Goal: Task Accomplishment & Management: Use online tool/utility

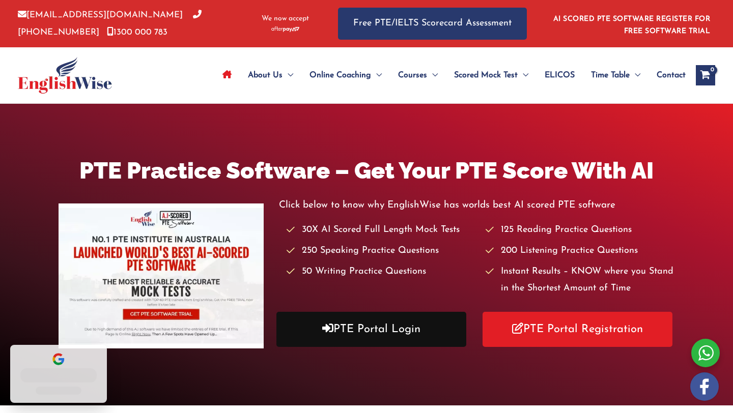
click at [379, 332] on link "PTE Portal Login" at bounding box center [371, 329] width 190 height 35
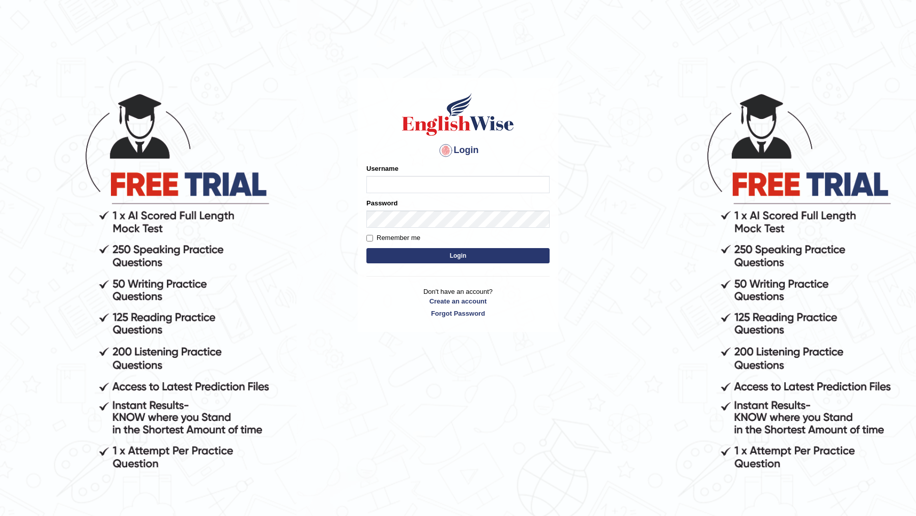
click at [439, 185] on input "Username" at bounding box center [457, 184] width 183 height 17
type input "DR1915"
click at [366, 248] on button "Login" at bounding box center [457, 255] width 183 height 15
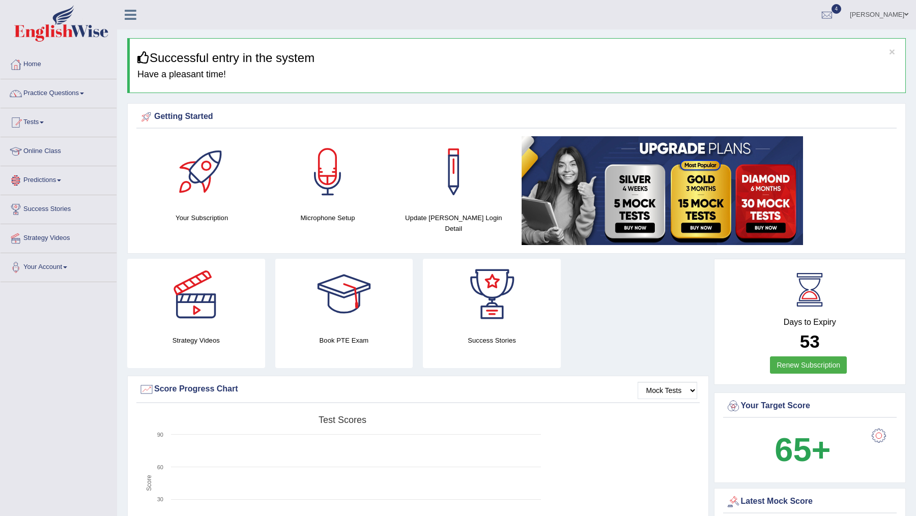
click at [60, 151] on link "Online Class" at bounding box center [59, 149] width 116 height 25
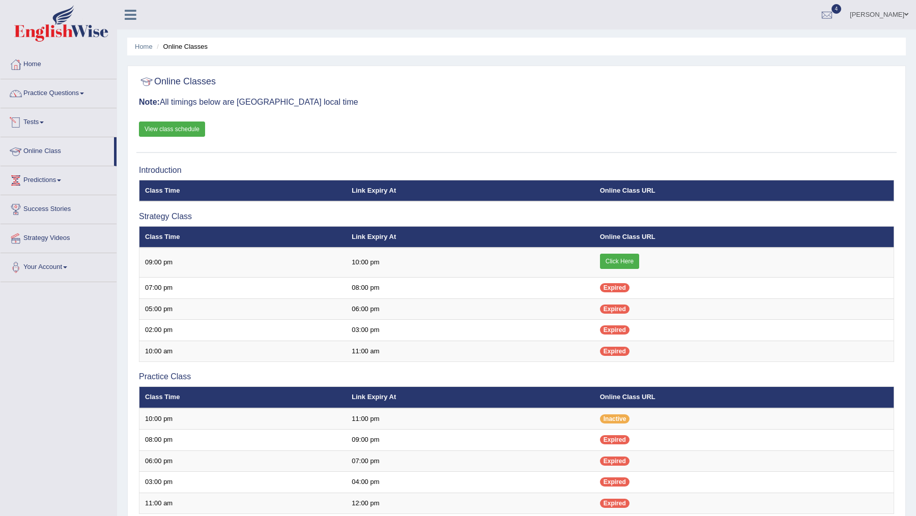
click at [34, 118] on link "Tests" at bounding box center [59, 120] width 116 height 25
click at [44, 163] on link "Take Mock Test" at bounding box center [66, 164] width 95 height 18
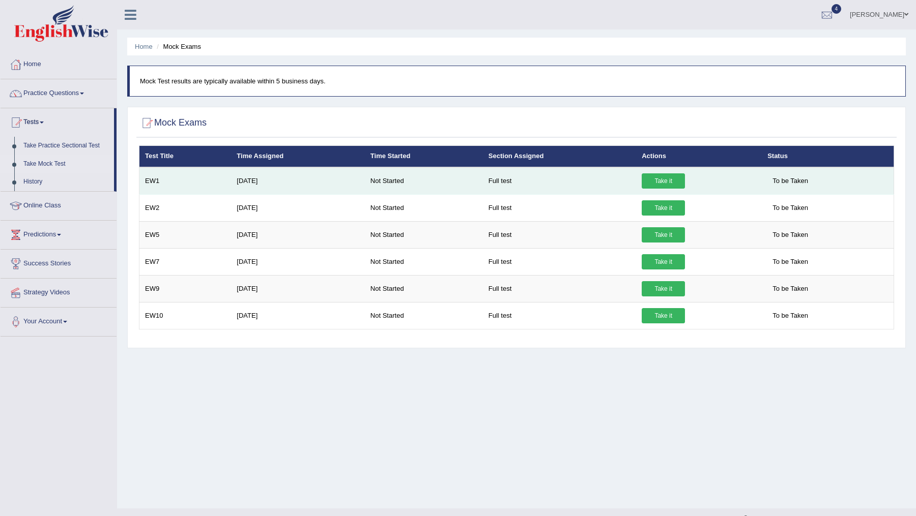
click at [657, 186] on link "Take it" at bounding box center [662, 180] width 43 height 15
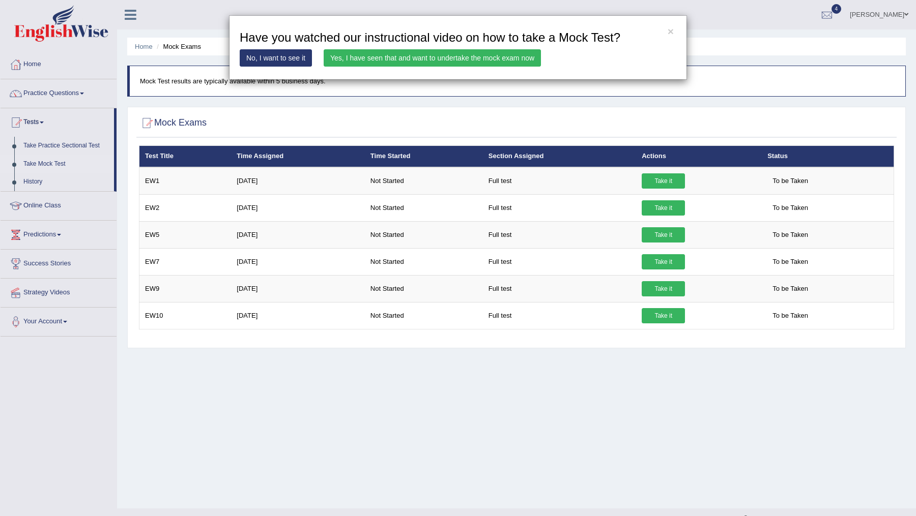
click at [290, 60] on link "No, I want to see it" at bounding box center [276, 57] width 72 height 17
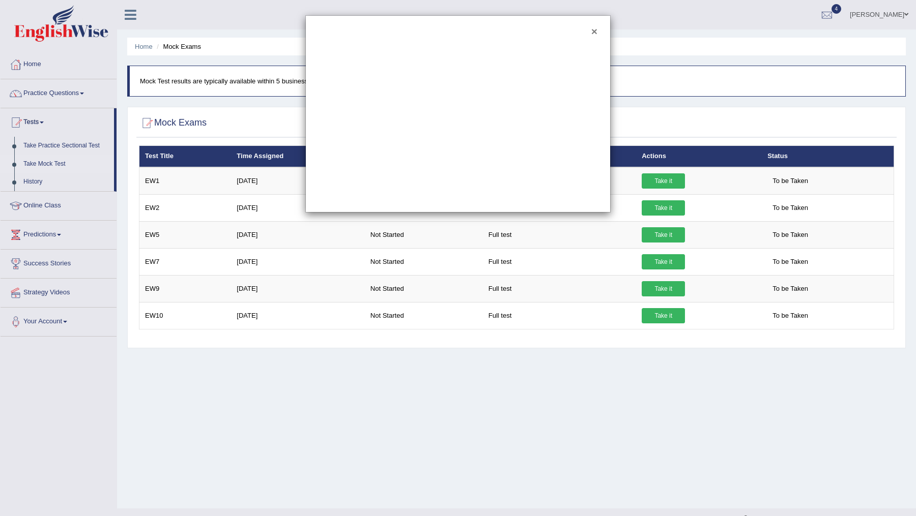
click at [595, 32] on button "×" at bounding box center [594, 31] width 6 height 11
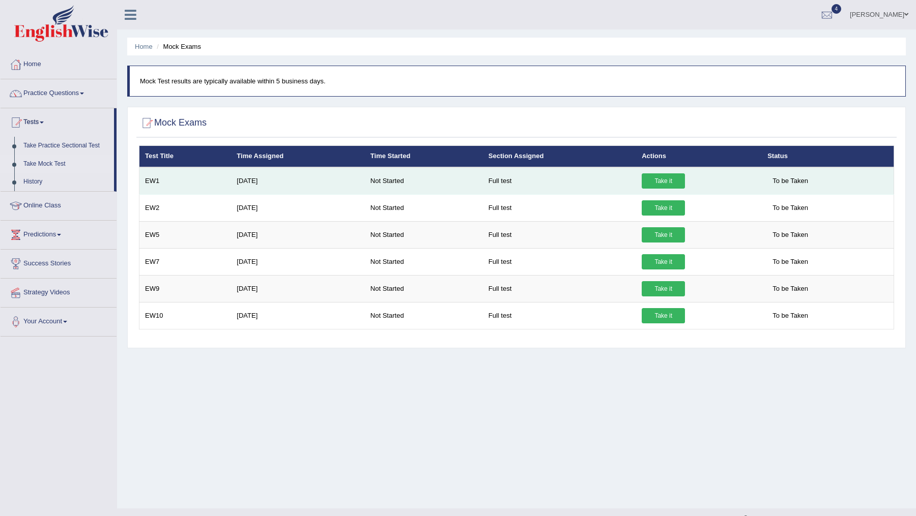
click at [658, 184] on link "Take it" at bounding box center [662, 180] width 43 height 15
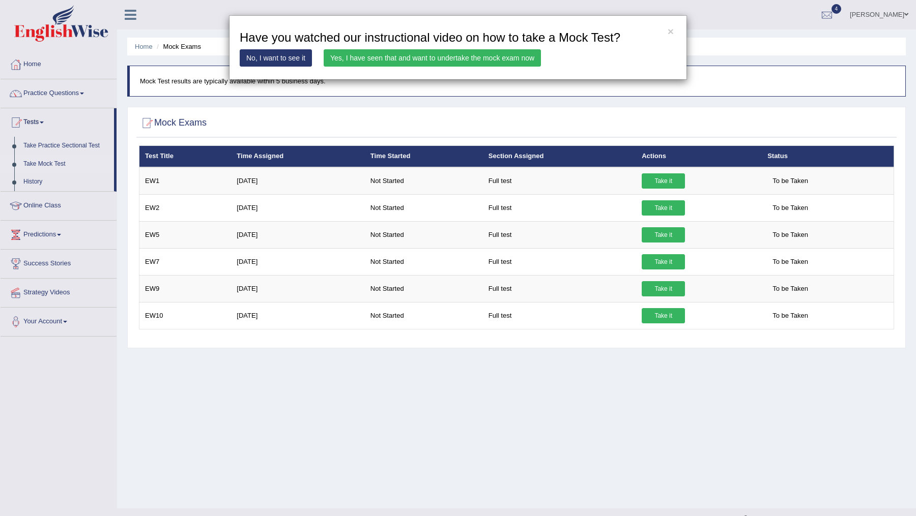
click at [338, 64] on link "Yes, I have seen that and want to undertake the mock exam now" at bounding box center [432, 57] width 217 height 17
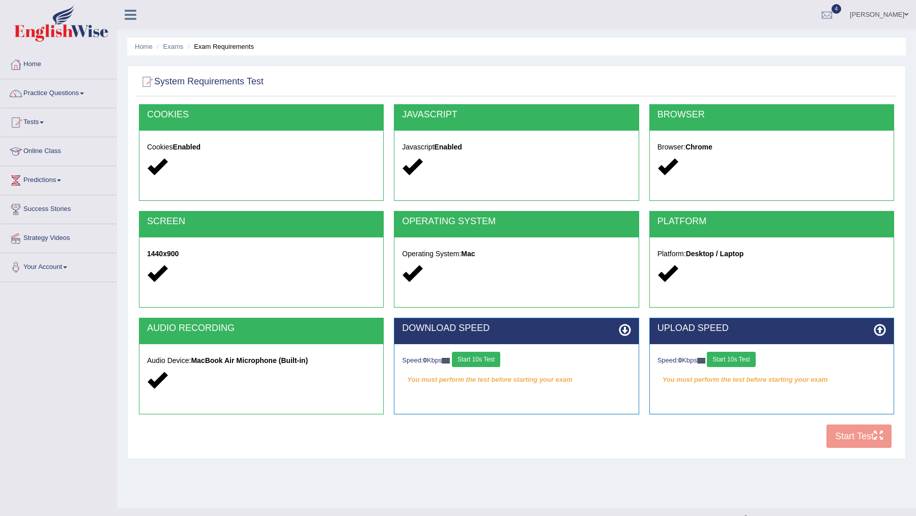
click at [478, 359] on button "Start 10s Test" at bounding box center [476, 359] width 48 height 15
click at [723, 356] on button "Start 10s Test" at bounding box center [731, 359] width 48 height 15
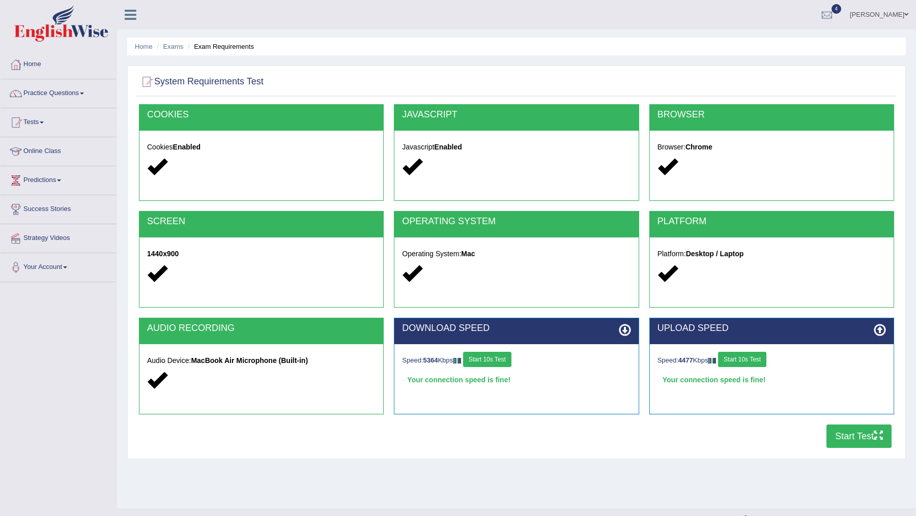
click at [855, 439] on button "Start Test" at bounding box center [858, 436] width 65 height 23
